Goal: Task Accomplishment & Management: Use online tool/utility

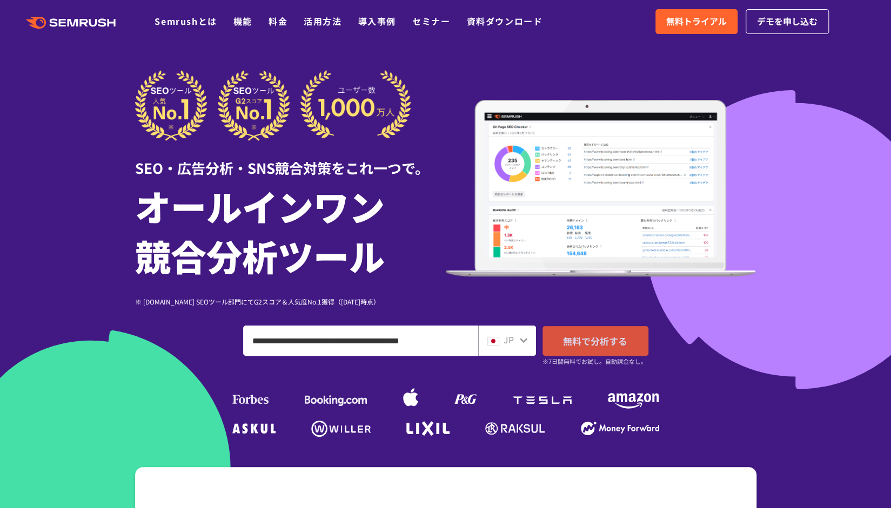
type input "**********"
click at [619, 338] on span "無料で分析する" at bounding box center [595, 341] width 64 height 14
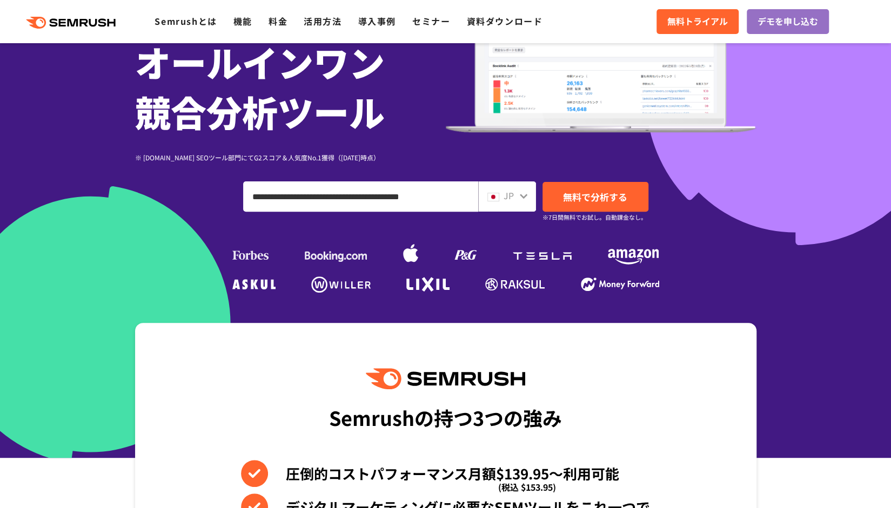
scroll to position [162, 0]
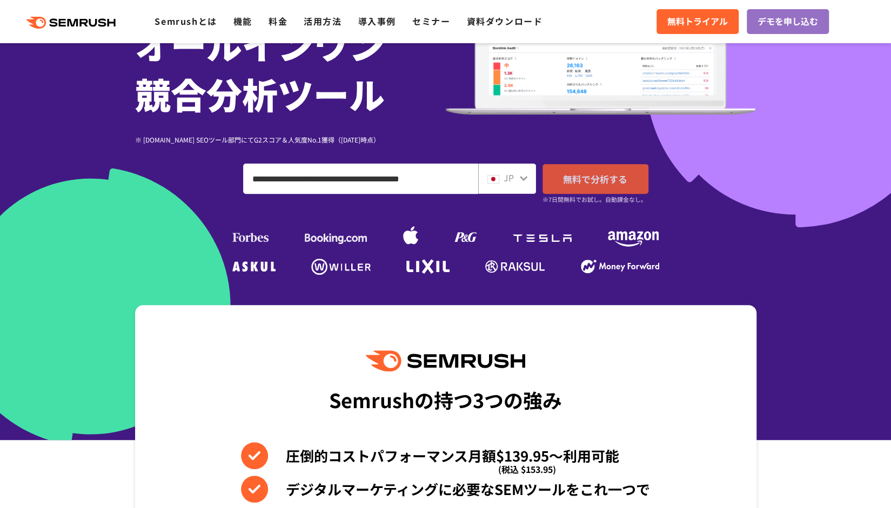
click at [608, 177] on span "無料で分析する" at bounding box center [595, 179] width 64 height 14
